Goal: Task Accomplishment & Management: Use online tool/utility

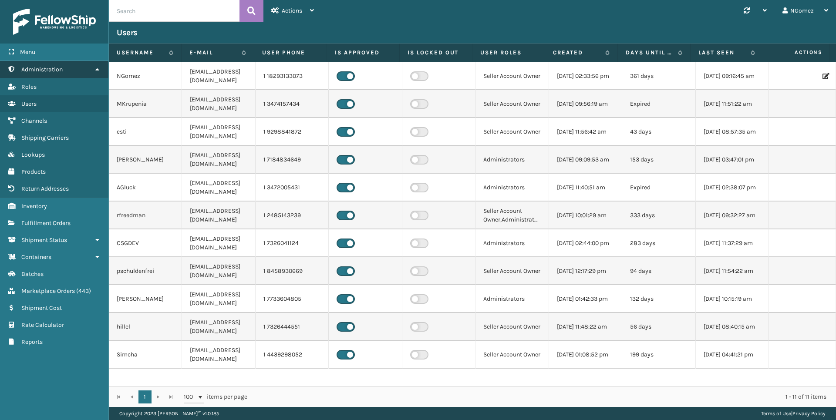
click at [74, 70] on link "Administration" at bounding box center [54, 69] width 108 height 17
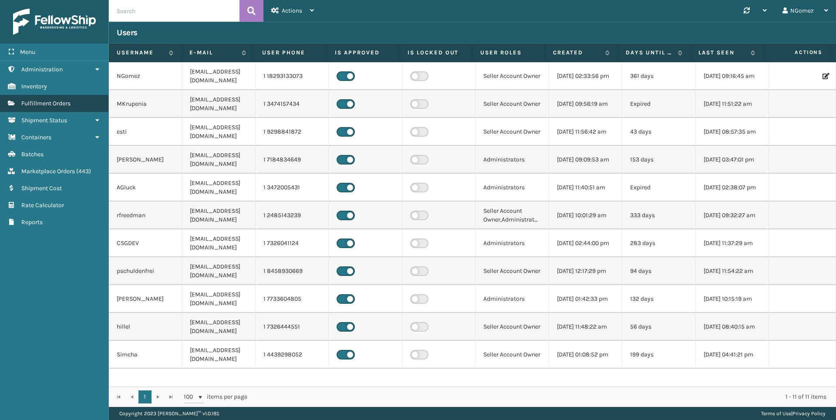
click at [65, 102] on span "Fulfillment Orders" at bounding box center [45, 103] width 49 height 7
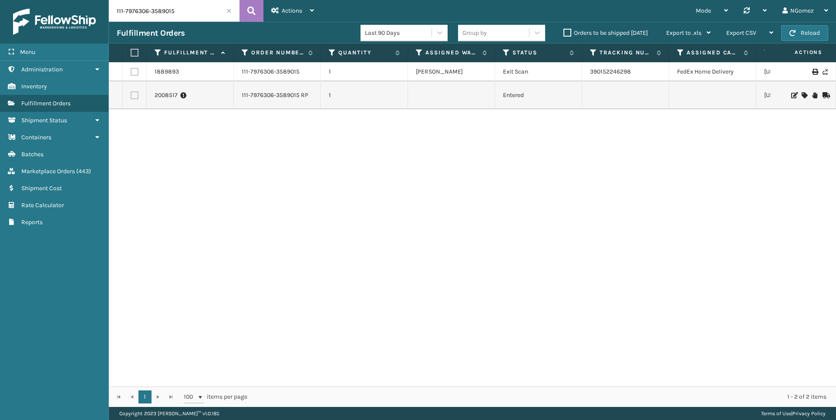
click at [168, 13] on input "111-7976306-3589015" at bounding box center [174, 11] width 131 height 22
click at [145, 16] on input "111-7976306-3589015" at bounding box center [174, 11] width 131 height 22
click at [146, 15] on input "111-7976306-3589015" at bounding box center [174, 11] width 131 height 22
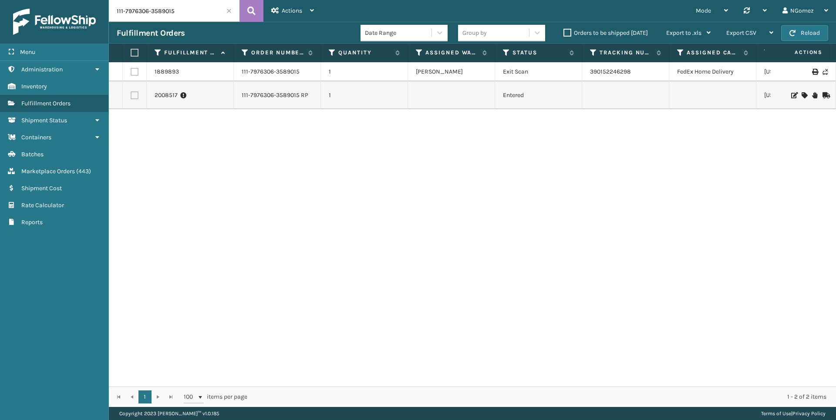
click at [146, 15] on input "111-7976306-3589015" at bounding box center [174, 11] width 131 height 22
paste input "114-7211887-6185047"
type input "111-79763114-7211887-61850476-3589015"
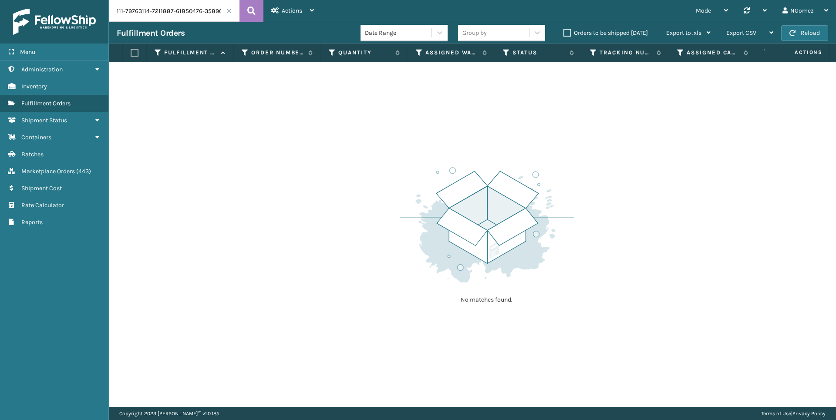
click at [230, 9] on span at bounding box center [228, 10] width 5 height 5
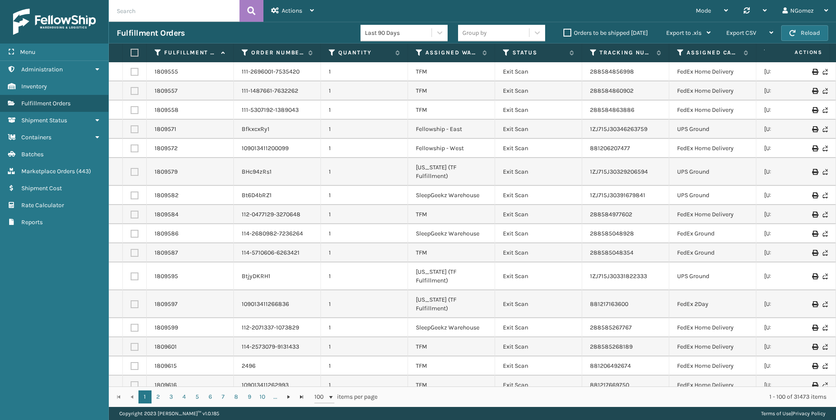
click at [167, 9] on input "text" at bounding box center [174, 11] width 131 height 22
paste input "114-7211887-6185047"
type input "114-7211887-6185047"
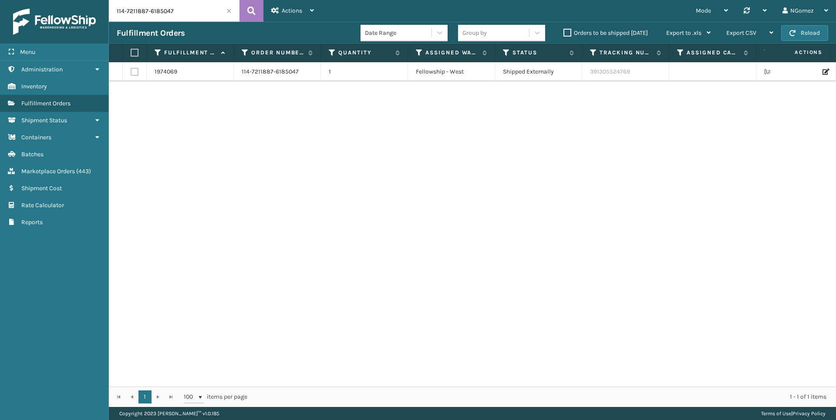
click at [607, 74] on td "391305524769" at bounding box center [625, 71] width 87 height 19
click at [534, 77] on td "Shipped Externally" at bounding box center [538, 71] width 87 height 19
drag, startPoint x: 609, startPoint y: 72, endPoint x: 557, endPoint y: 73, distance: 52.7
click at [557, 73] on tr "1974069 114-7211887-6185047 1 Fellowship - West Shipped Externally 391305524769…" at bounding box center [552, 71] width 887 height 19
drag, startPoint x: 557, startPoint y: 73, endPoint x: 598, endPoint y: 75, distance: 41.5
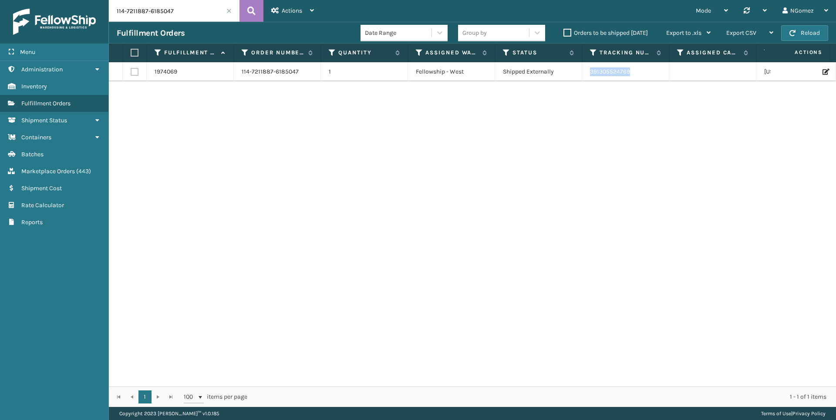
copy tr "391305524769"
click at [64, 183] on link "Shipment Cost" at bounding box center [54, 188] width 108 height 17
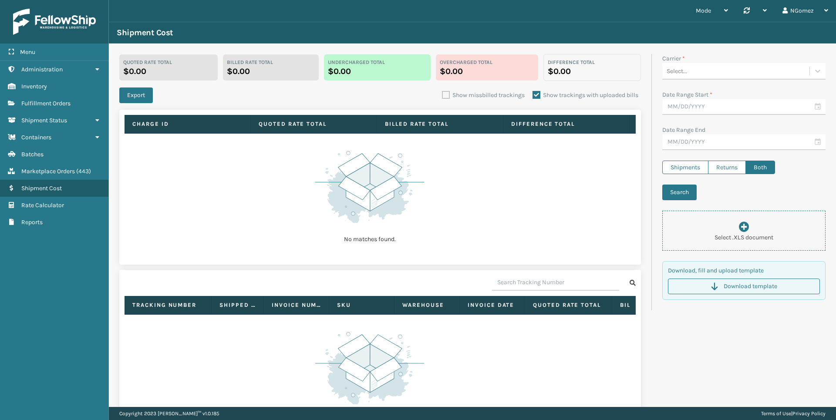
click at [67, 173] on span "Marketplace Orders" at bounding box center [48, 171] width 54 height 7
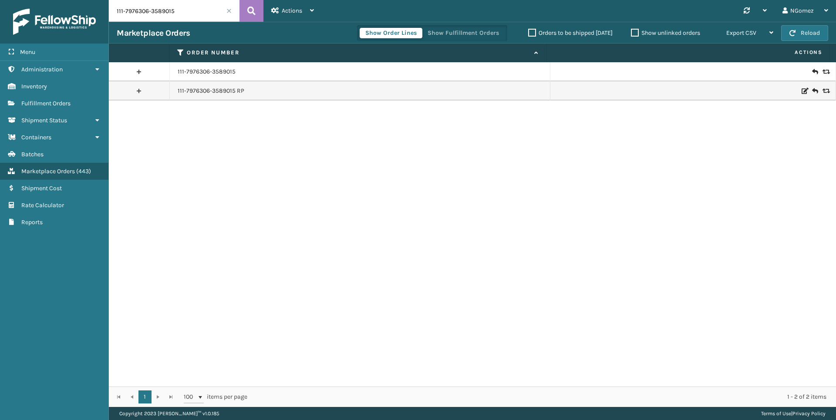
click at [160, 16] on input "111-7976306-3589015" at bounding box center [174, 11] width 131 height 22
paste input "114-2578767-4086647"
type input "114-2578767-4086647"
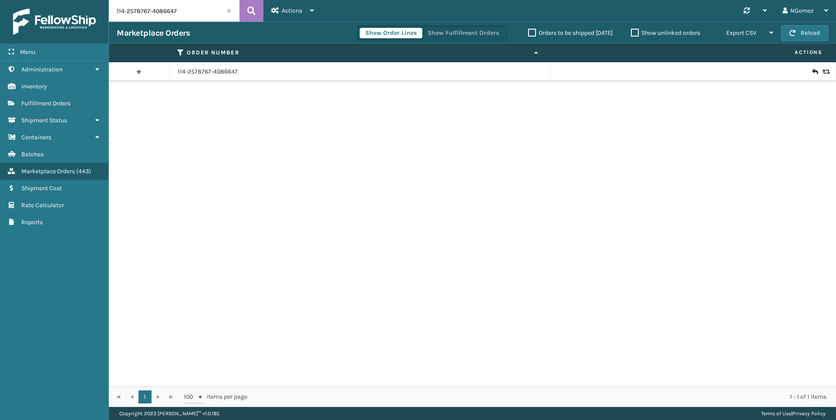
click at [812, 71] on icon at bounding box center [814, 71] width 5 height 9
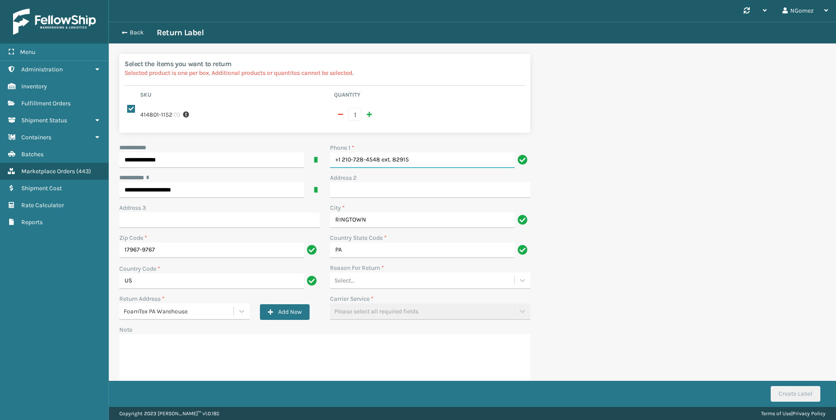
click at [410, 163] on input "+1 210-728-4548 ext. 82915" at bounding box center [422, 160] width 185 height 16
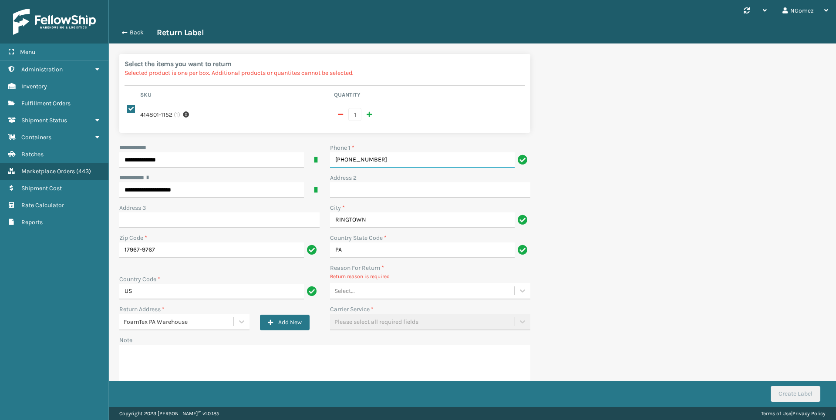
type input "[PHONE_NUMBER]"
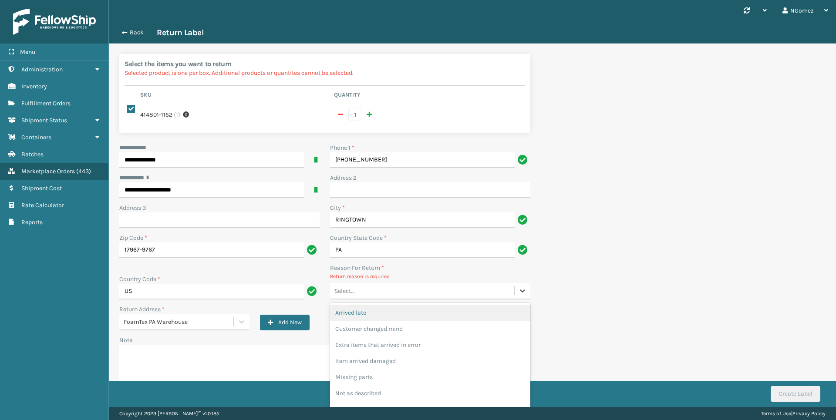
click at [380, 288] on div "Select..." at bounding box center [422, 291] width 184 height 14
click at [379, 328] on div "Customer changed mind" at bounding box center [430, 329] width 200 height 16
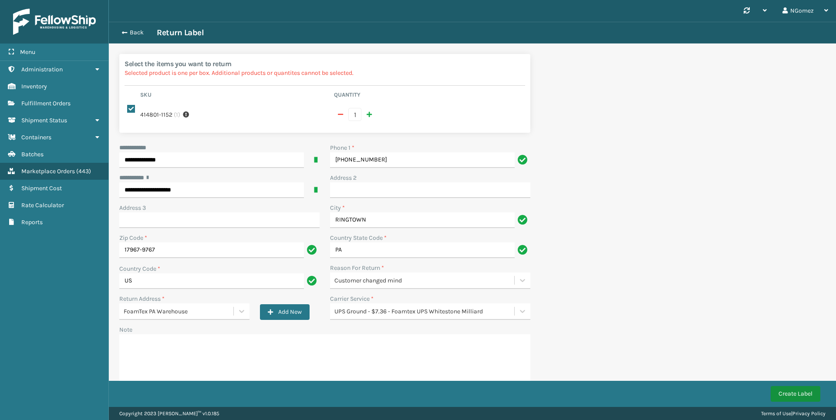
click at [798, 395] on button "Create Label" at bounding box center [796, 394] width 50 height 16
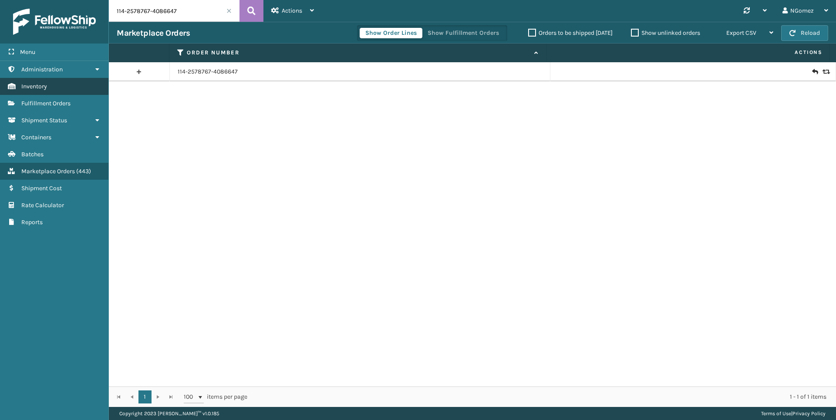
click at [50, 94] on link "Inventory" at bounding box center [54, 86] width 108 height 17
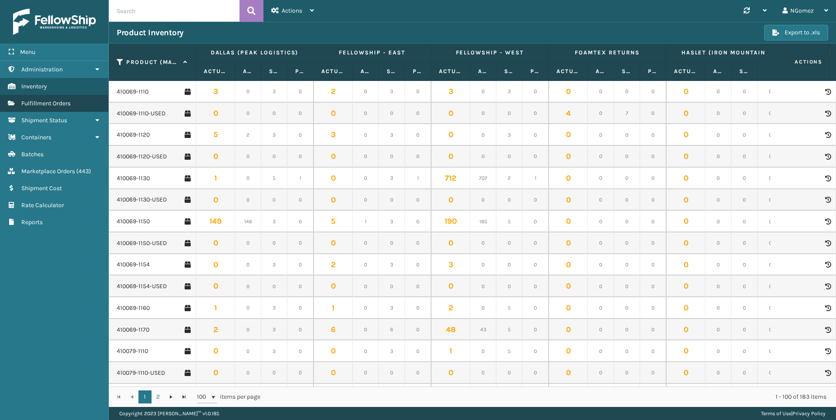
click at [51, 105] on span "Fulfillment Orders" at bounding box center [45, 103] width 49 height 7
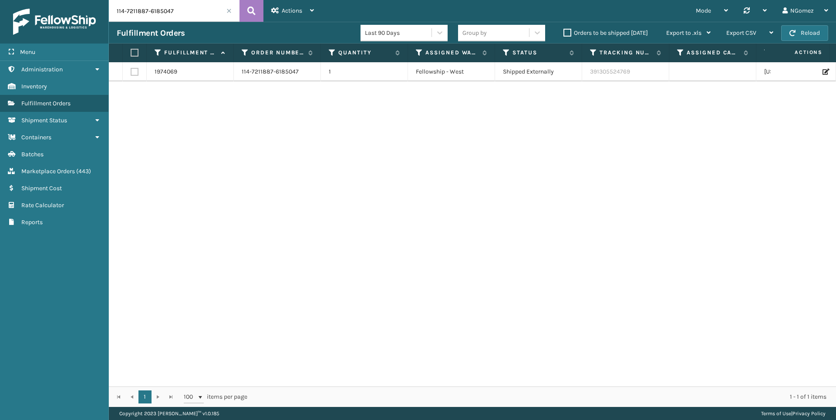
click at [165, 9] on input "114-7211887-6185047" at bounding box center [174, 11] width 131 height 22
paste input "883293464805"
type input "883293464805"
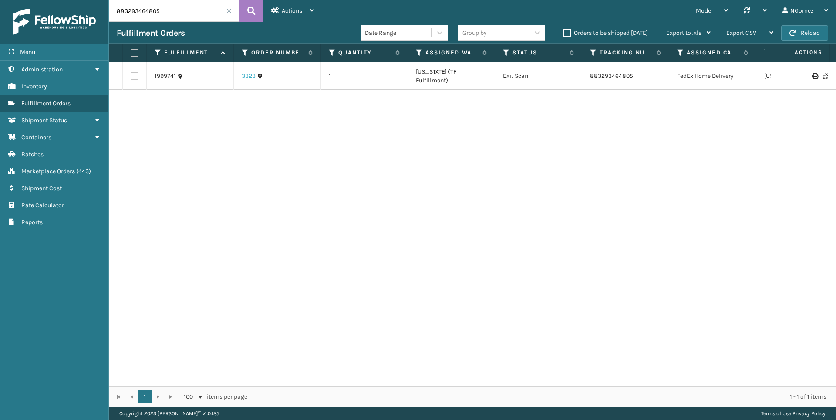
click at [246, 75] on link "3323" at bounding box center [249, 76] width 14 height 9
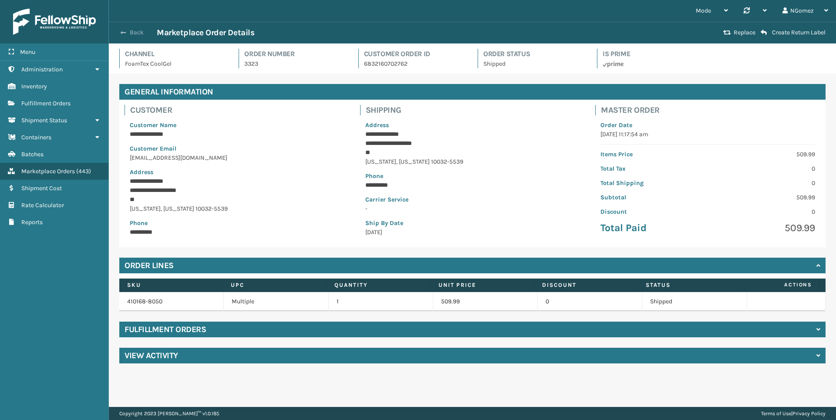
click at [132, 33] on button "Back" at bounding box center [137, 33] width 40 height 8
